Goal: Transaction & Acquisition: Purchase product/service

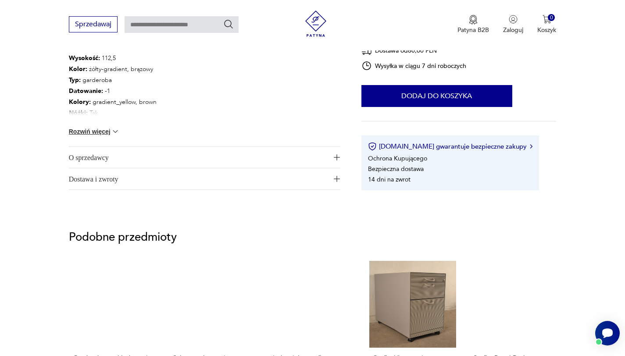
scroll to position [472, 0]
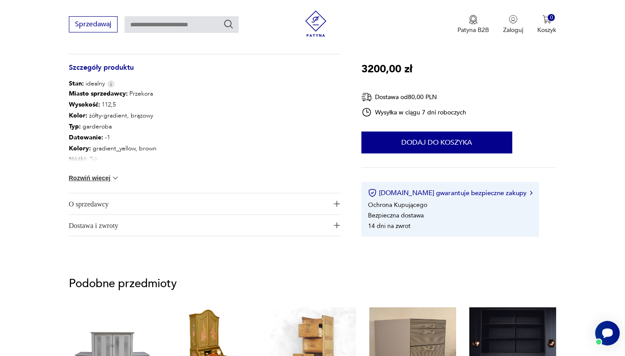
click at [318, 220] on span "Dostawa i zwroty" at bounding box center [198, 225] width 259 height 21
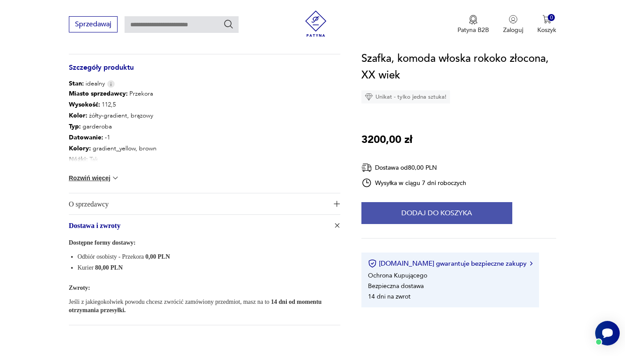
click at [379, 215] on button "Dodaj do koszyka" at bounding box center [437, 213] width 151 height 22
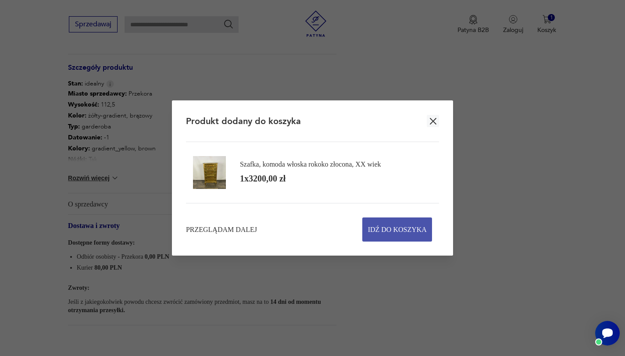
click at [384, 225] on span "Idź do koszyka" at bounding box center [397, 229] width 59 height 23
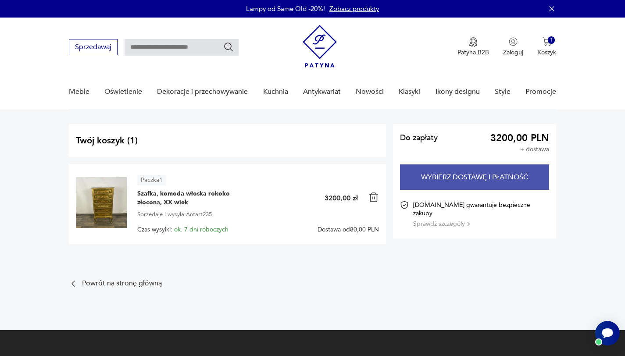
click at [427, 182] on button "Wybierz dostawę i płatność" at bounding box center [474, 177] width 149 height 25
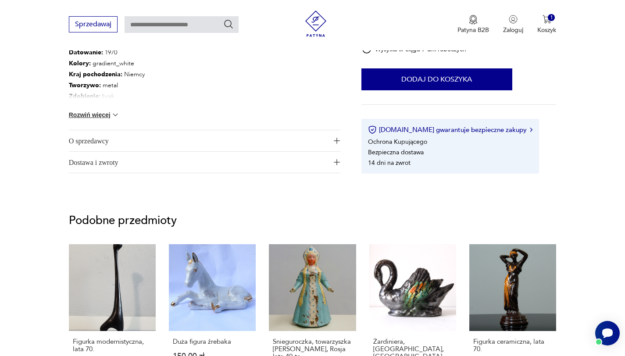
scroll to position [534, 0]
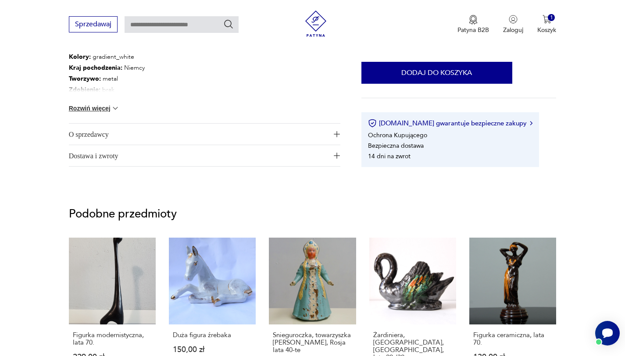
click at [273, 150] on span "Dostawa i zwroty" at bounding box center [198, 155] width 259 height 21
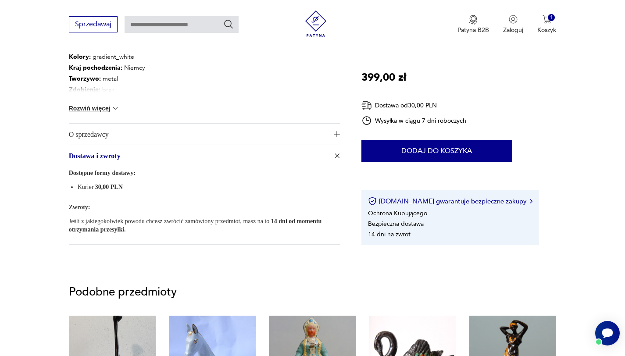
click at [262, 152] on span "Dostawa i zwroty" at bounding box center [198, 155] width 259 height 21
